Goal: Book appointment/travel/reservation

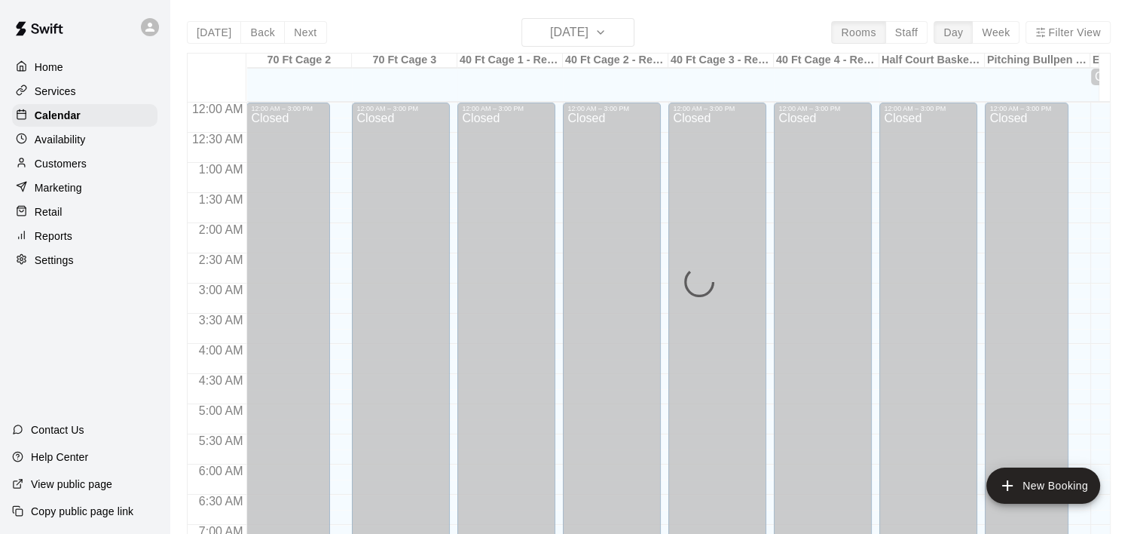
scroll to position [824, 0]
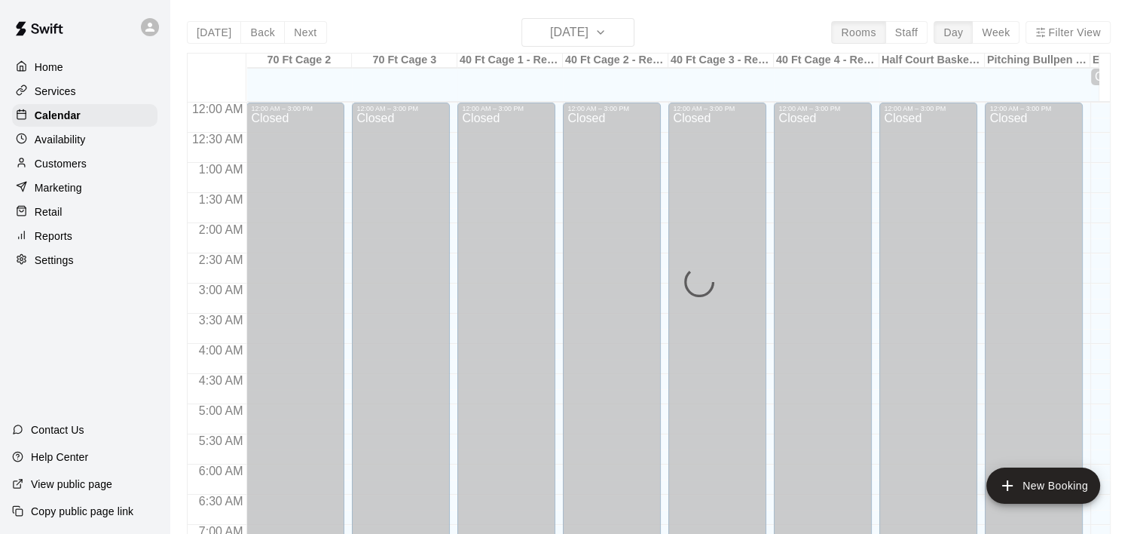
scroll to position [949, 0]
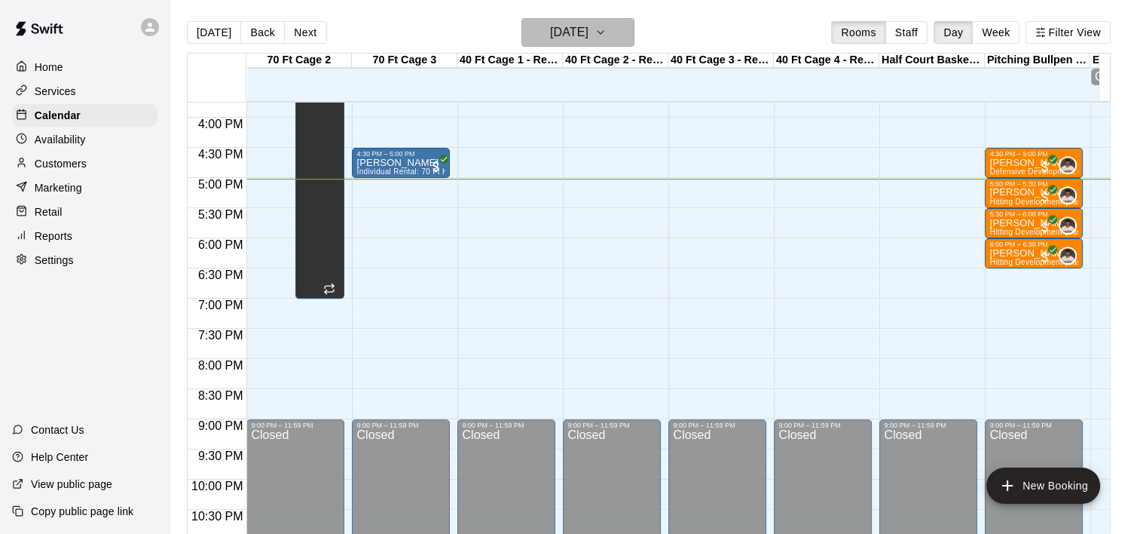
click at [607, 31] on icon "button" at bounding box center [601, 32] width 12 height 18
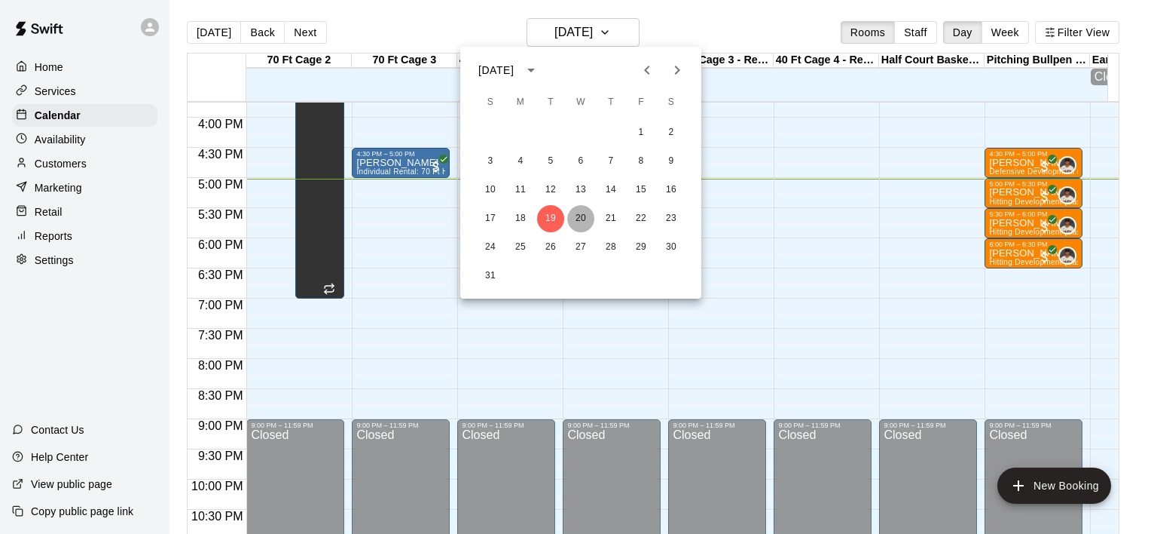
click at [581, 214] on button "20" at bounding box center [580, 218] width 27 height 27
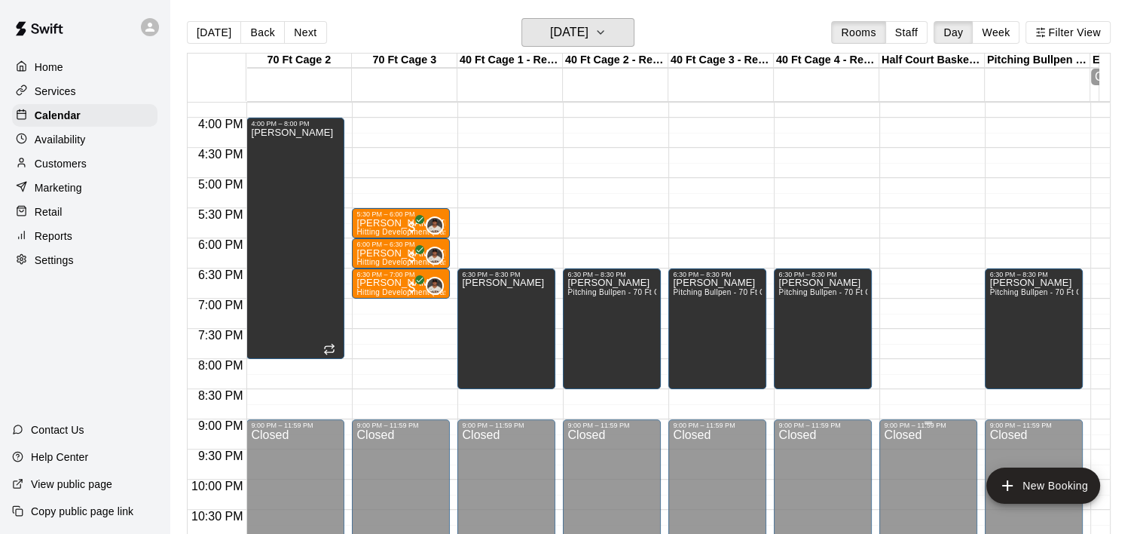
click at [521, 18] on button "Wednesday Aug 20" at bounding box center [577, 32] width 113 height 29
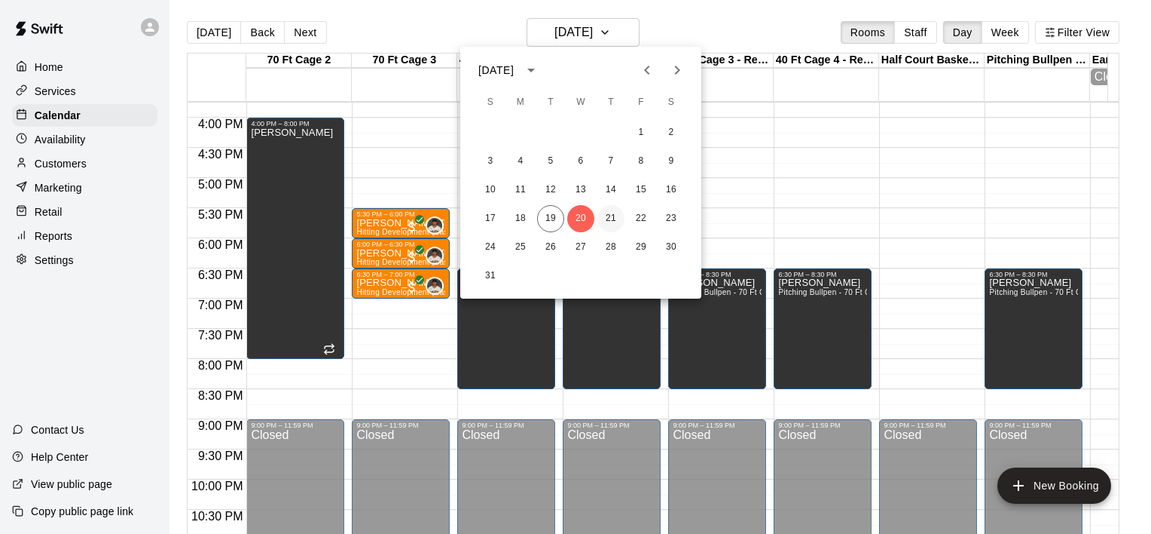
click at [613, 214] on button "21" at bounding box center [611, 218] width 27 height 27
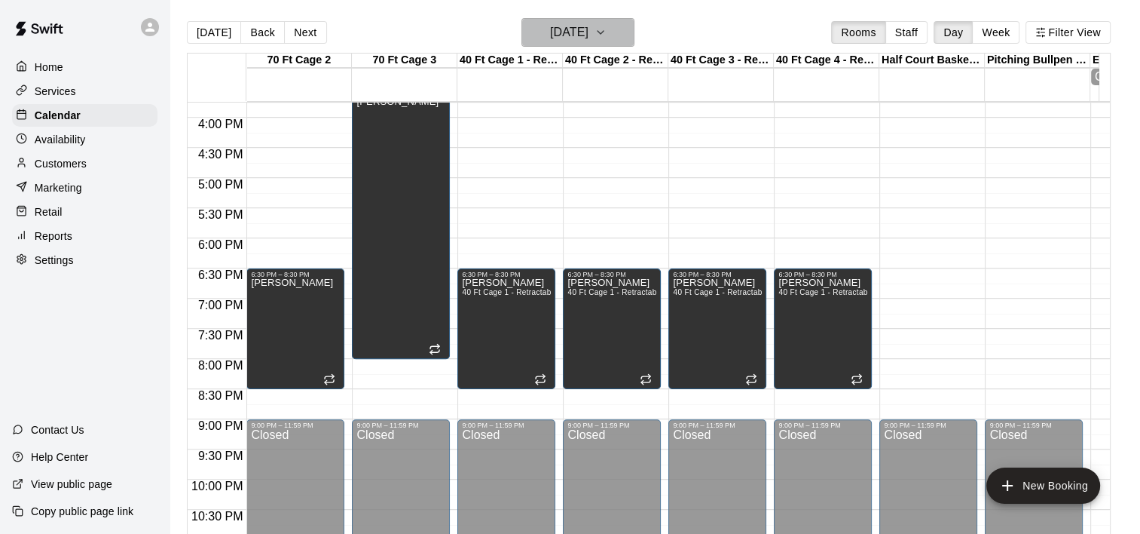
click at [607, 36] on icon "button" at bounding box center [601, 32] width 12 height 18
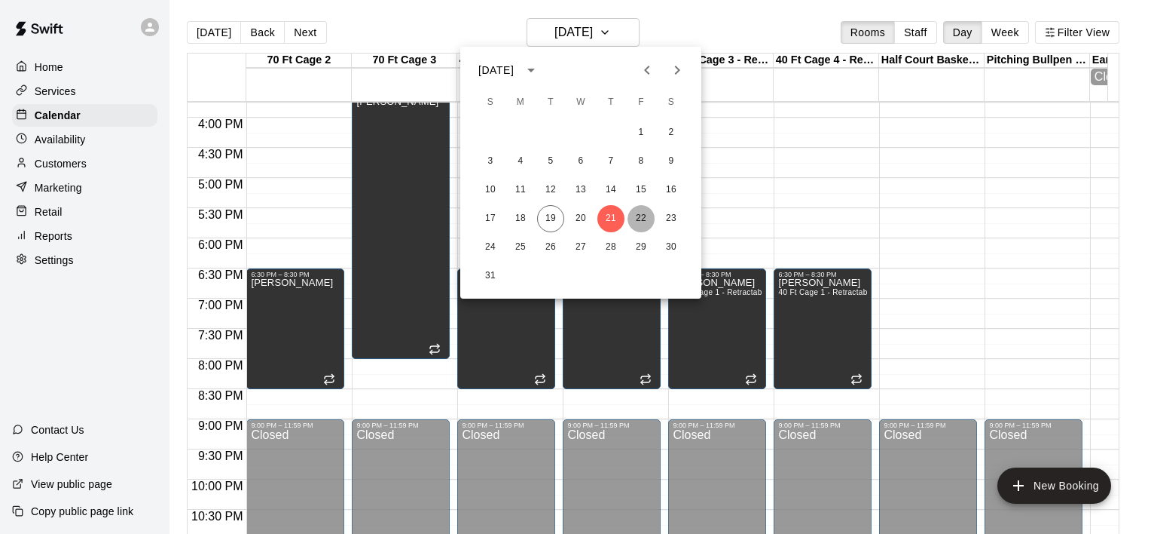
click at [638, 217] on button "22" at bounding box center [641, 218] width 27 height 27
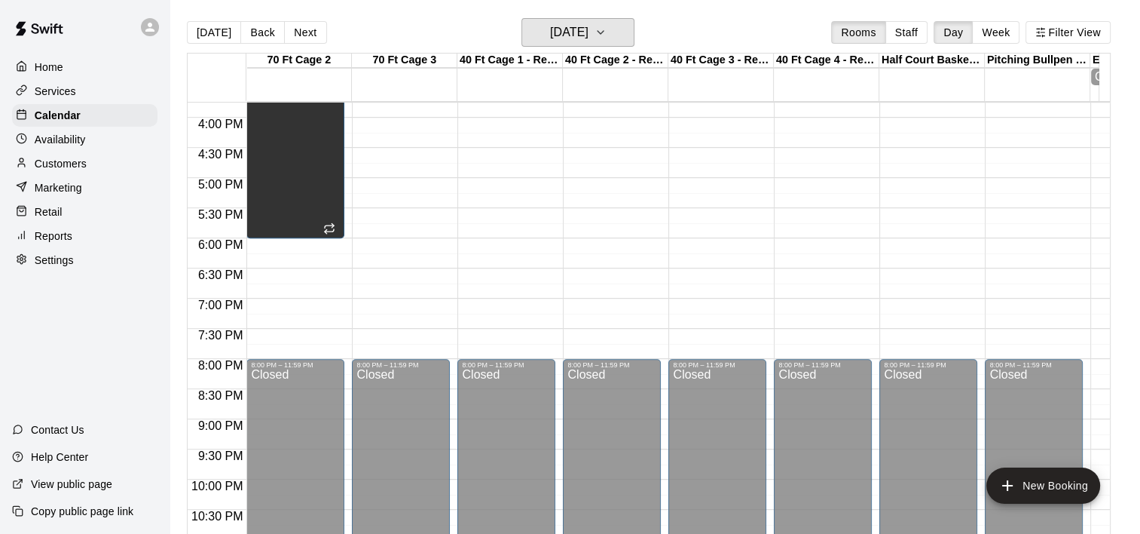
scroll to position [651, 0]
